Goal: Information Seeking & Learning: Find specific fact

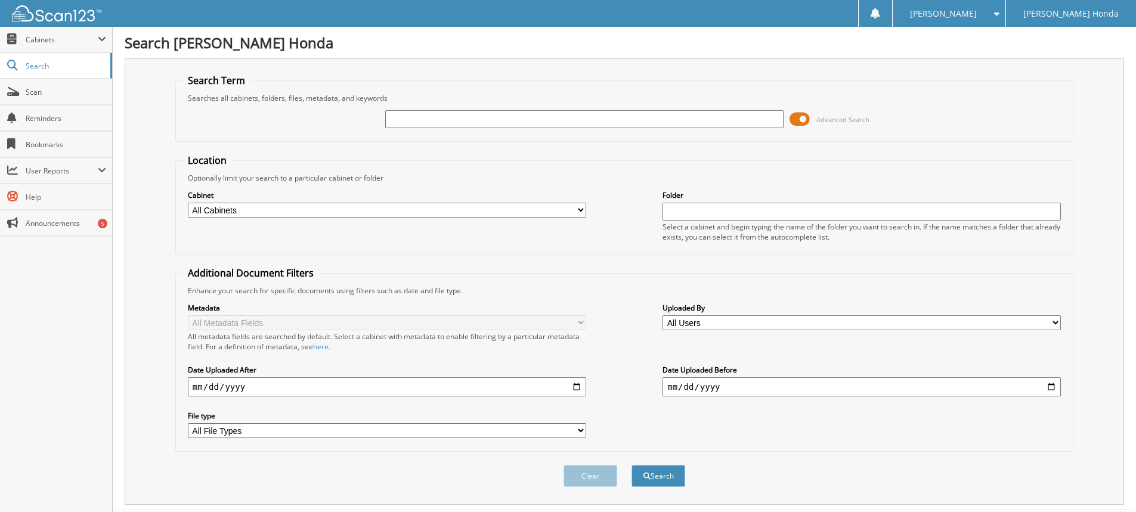
click at [478, 119] on input "text" at bounding box center [584, 119] width 398 height 18
type input "354532"
click at [632, 465] on button "Search" at bounding box center [659, 476] width 54 height 22
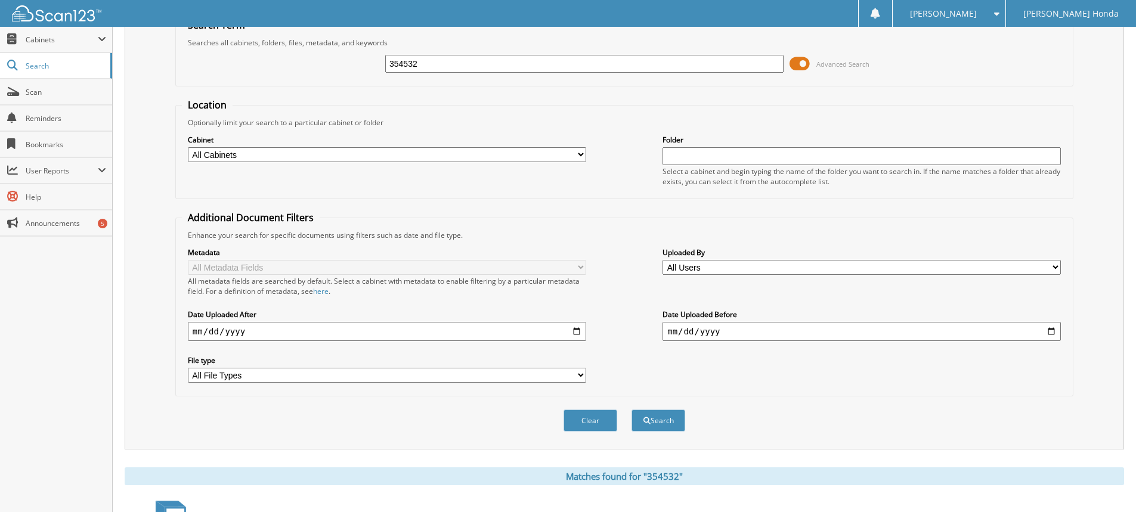
scroll to position [201, 0]
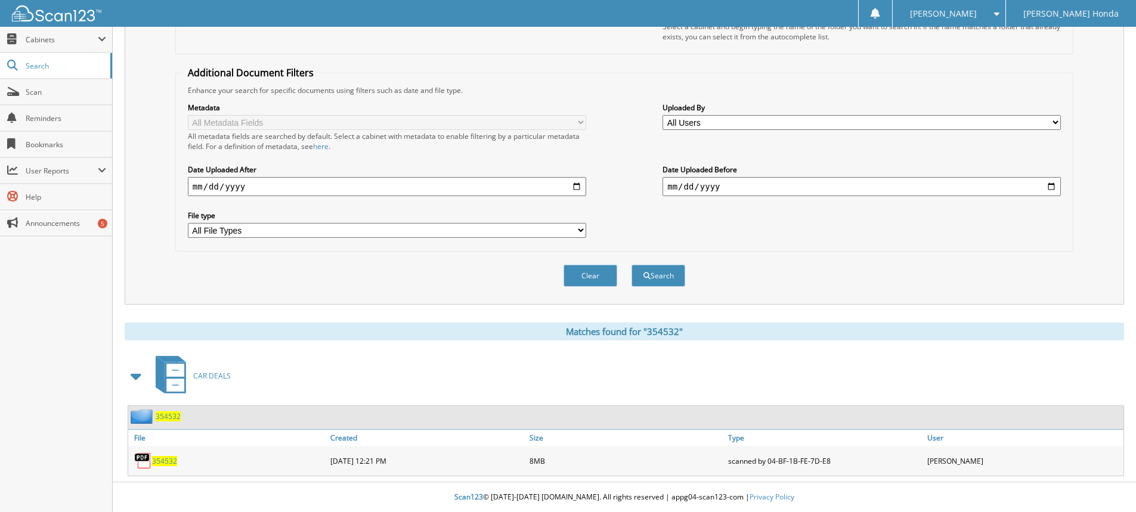
click at [166, 465] on span "354532" at bounding box center [164, 461] width 25 height 10
